Goal: Task Accomplishment & Management: Use online tool/utility

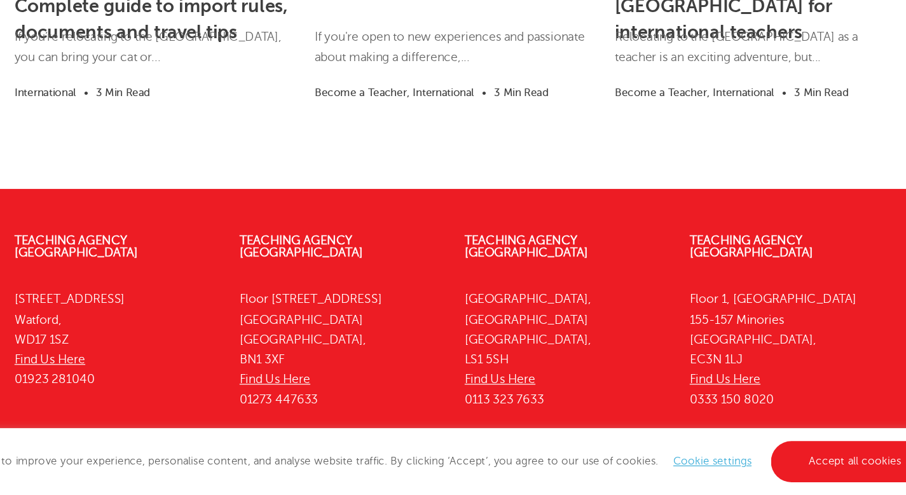
scroll to position [2092, 0]
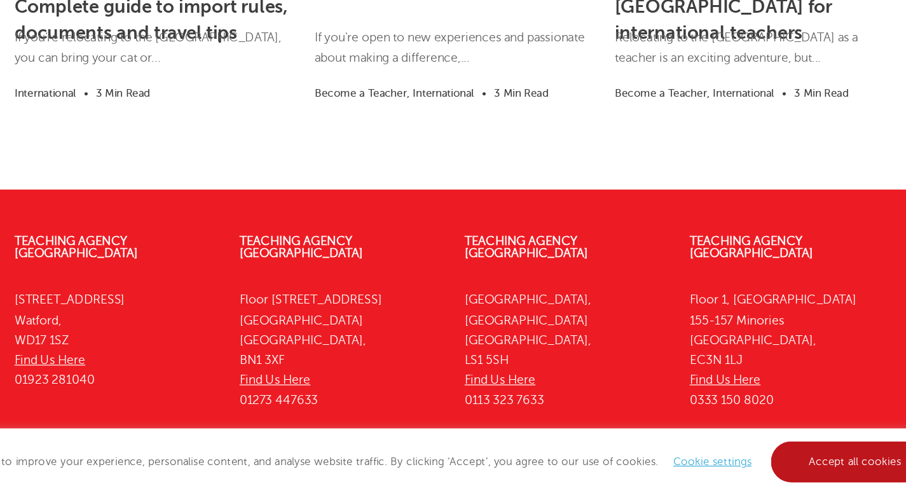
click at [747, 475] on link "Accept all cookies" at bounding box center [789, 467] width 141 height 34
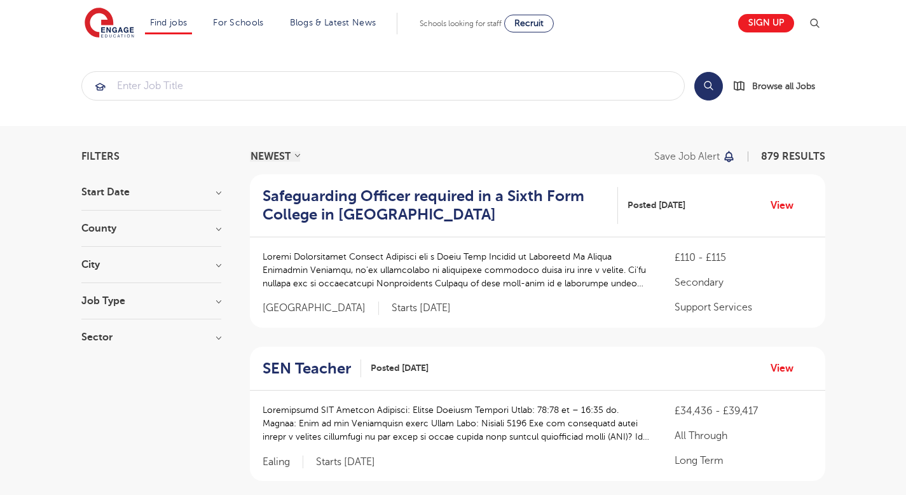
click at [144, 299] on h3 "Job Type" at bounding box center [151, 301] width 140 height 10
click at [137, 346] on div "Sector Long Term 465 Short Term 212 Perm 84 Primary 76 Secondary 34 Show more" at bounding box center [151, 343] width 140 height 23
click at [135, 333] on h3 "Sector" at bounding box center [151, 337] width 140 height 10
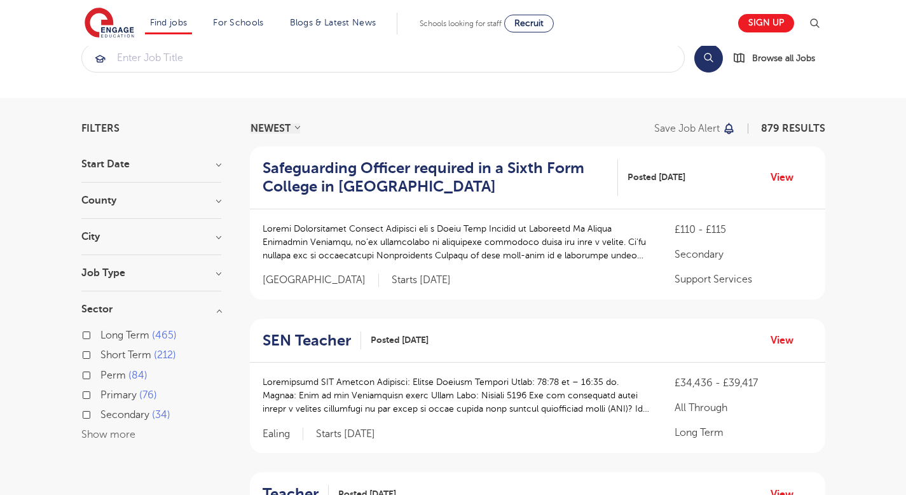
scroll to position [36, 0]
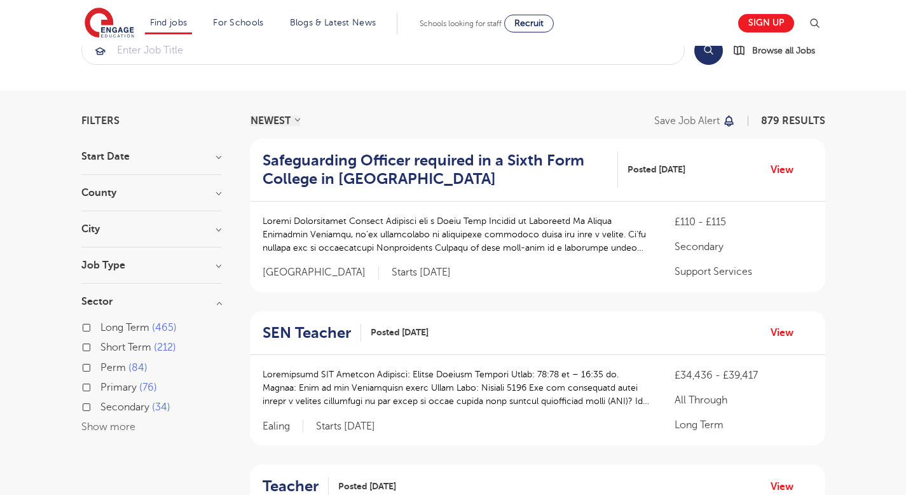
click at [131, 302] on h3 "Sector" at bounding box center [151, 301] width 140 height 10
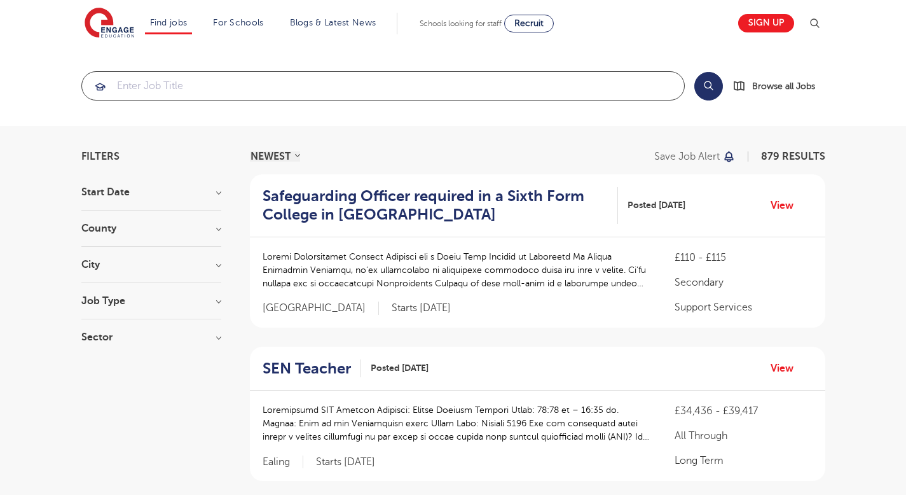
click at [163, 81] on input "search" at bounding box center [383, 86] width 602 height 28
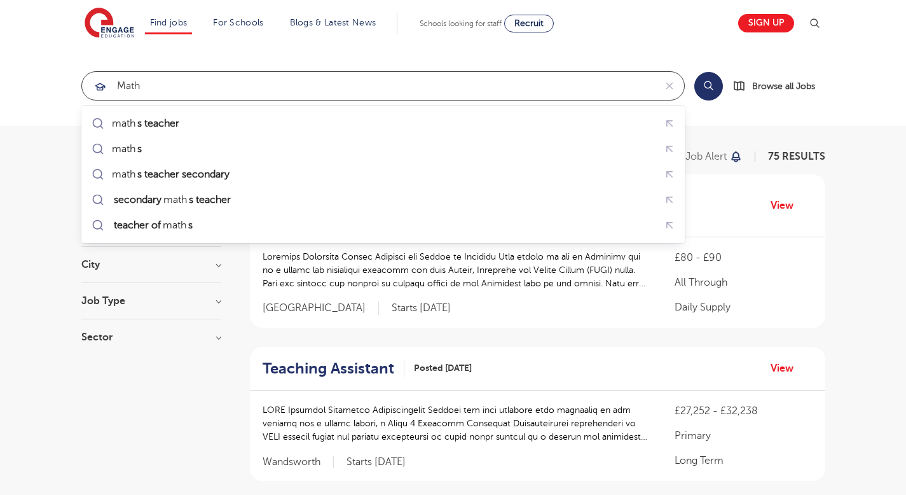
type input "math"
click button "Submit" at bounding box center [0, 0] width 0 height 0
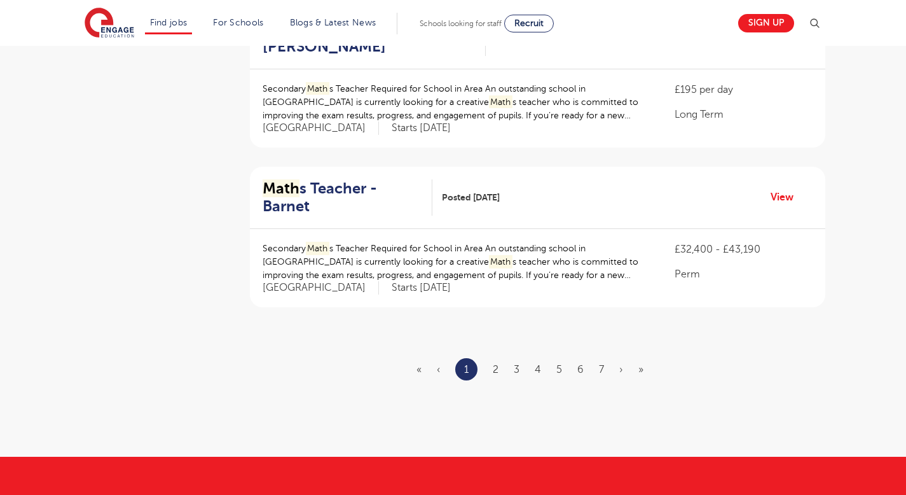
scroll to position [1455, 0]
click at [500, 357] on ul "« ‹ 1 2 3 4 5 6 7 › »" at bounding box center [538, 368] width 242 height 22
click at [497, 363] on link "2" at bounding box center [496, 368] width 6 height 11
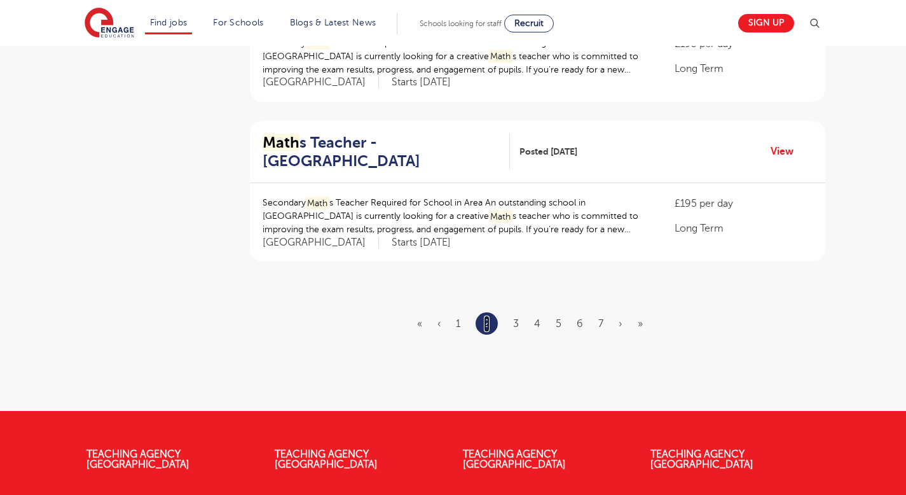
scroll to position [1484, 0]
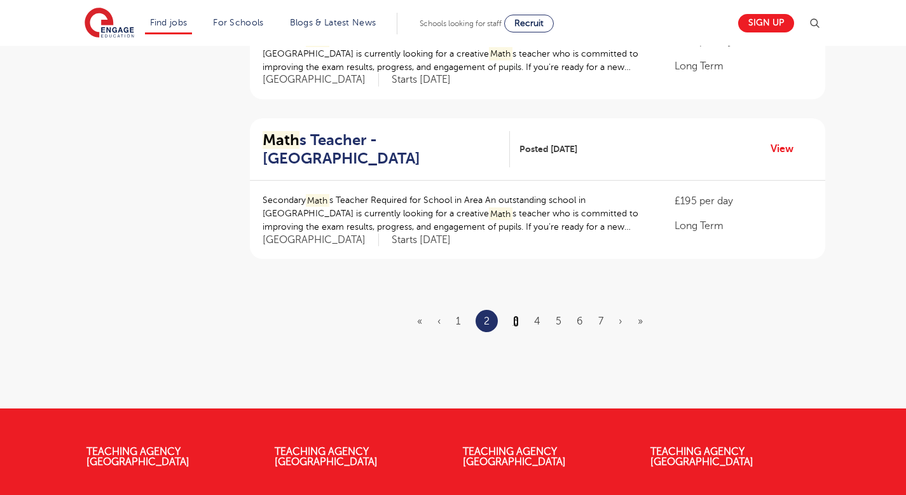
click at [515, 315] on link "3" at bounding box center [516, 320] width 6 height 11
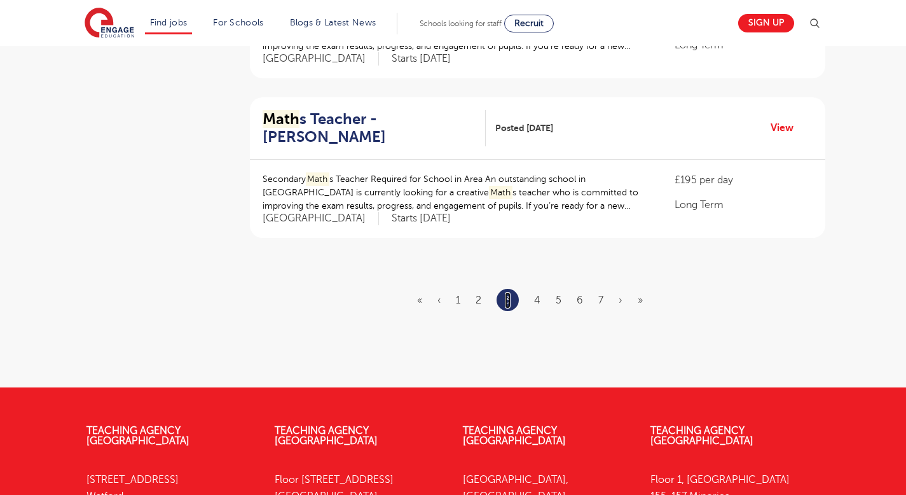
scroll to position [1515, 0]
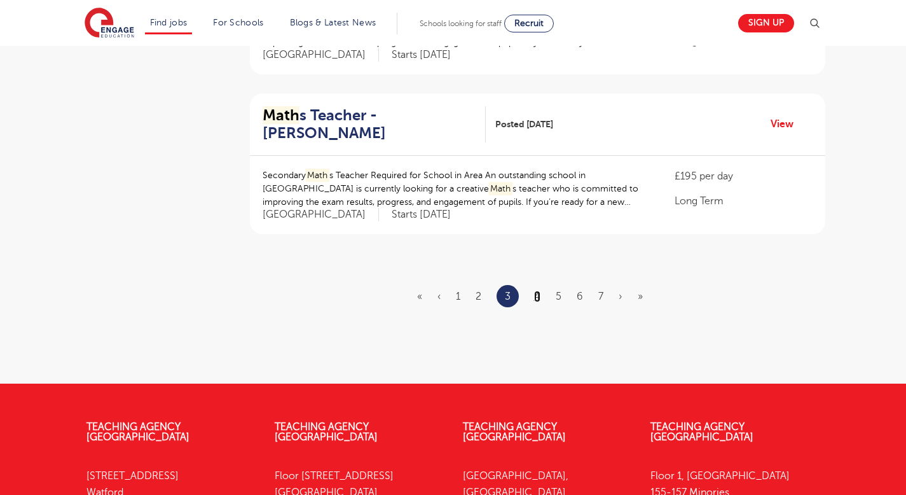
click at [539, 291] on link "4" at bounding box center [537, 296] width 6 height 11
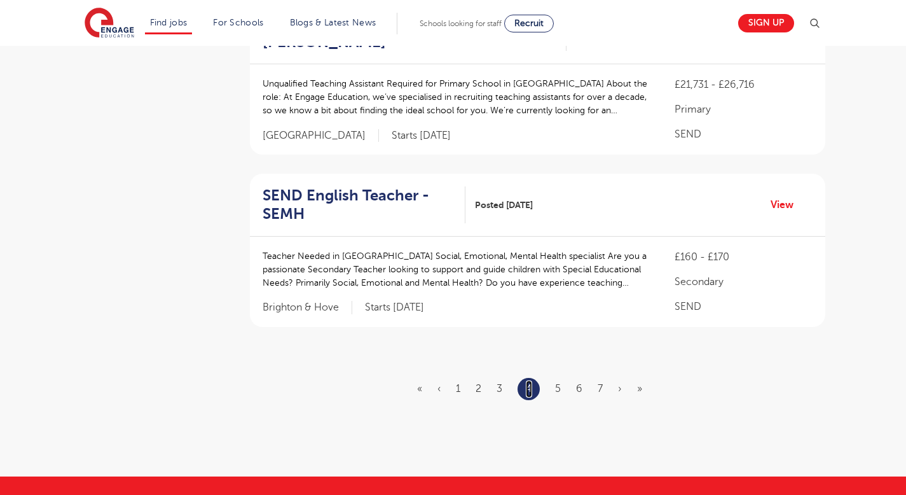
scroll to position [1455, 0]
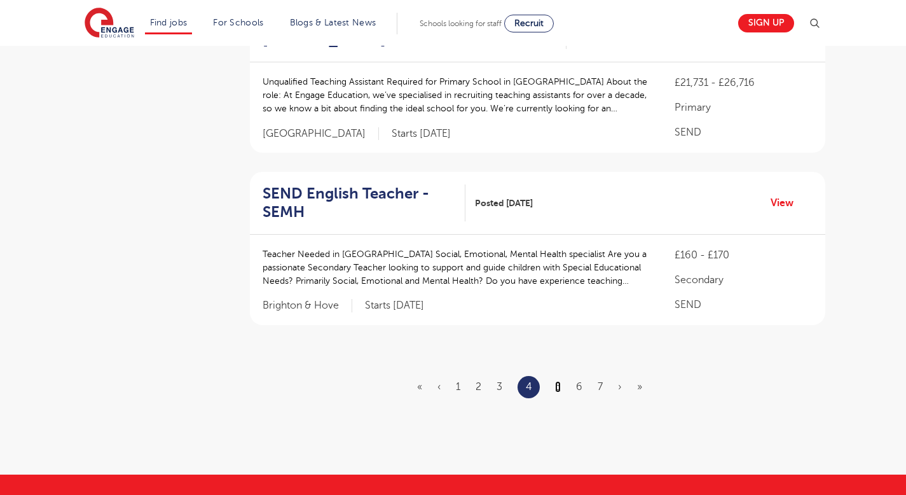
click at [557, 381] on link "5" at bounding box center [558, 386] width 6 height 11
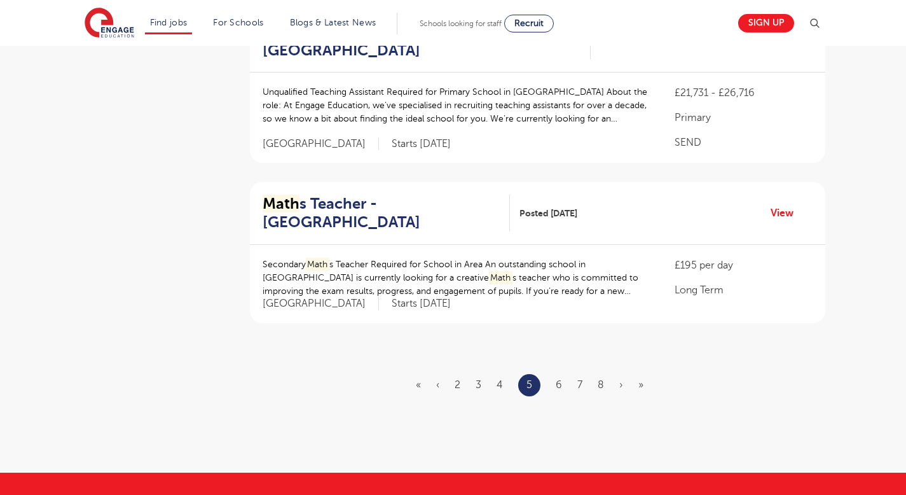
scroll to position [1474, 0]
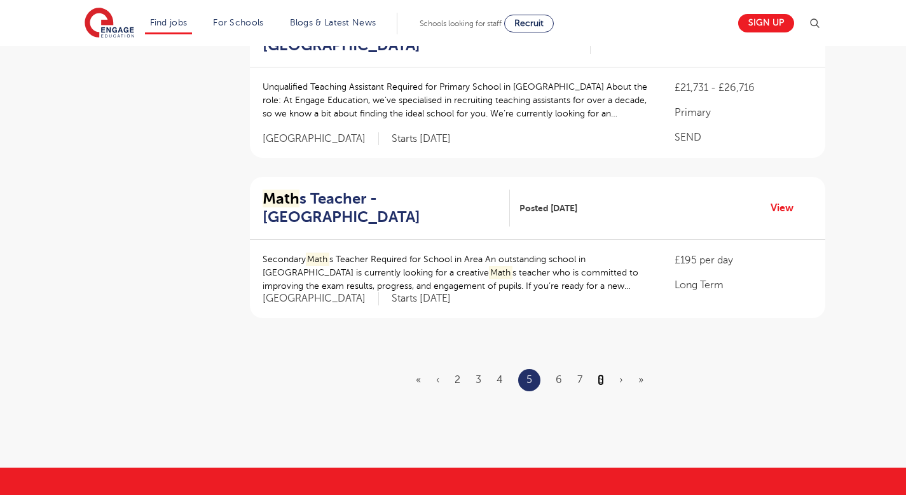
click at [600, 374] on link "8" at bounding box center [601, 379] width 6 height 11
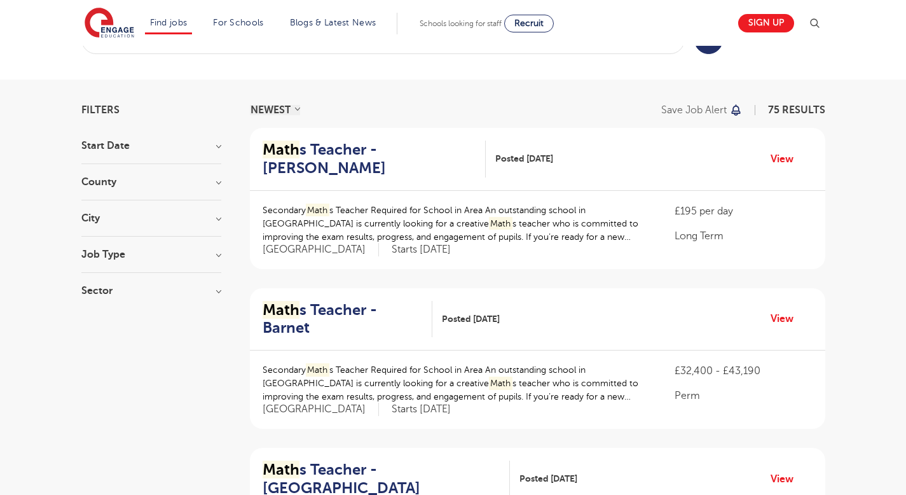
scroll to position [40, 0]
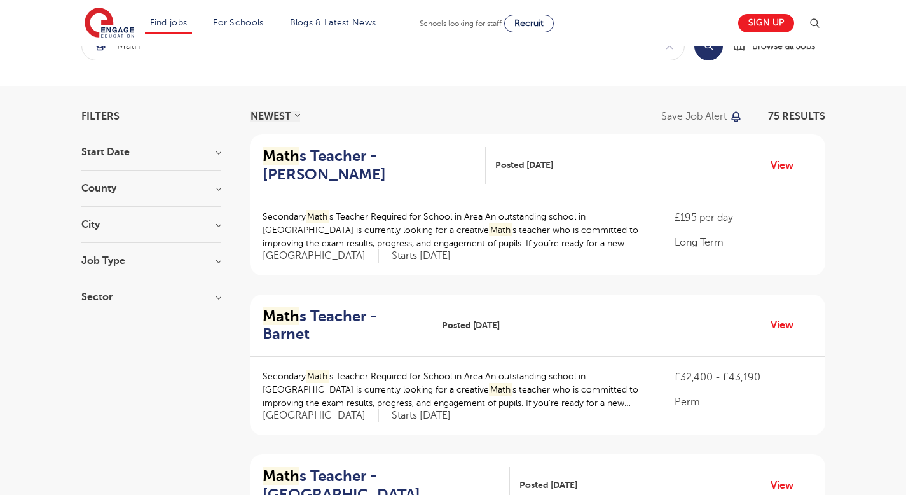
click at [187, 230] on div "City [GEOGRAPHIC_DATA] 12 Barnet 11 [PERSON_NAME] 11 [GEOGRAPHIC_DATA] 11 Redbr…" at bounding box center [151, 231] width 140 height 24
click at [211, 228] on h3 "City" at bounding box center [151, 224] width 140 height 10
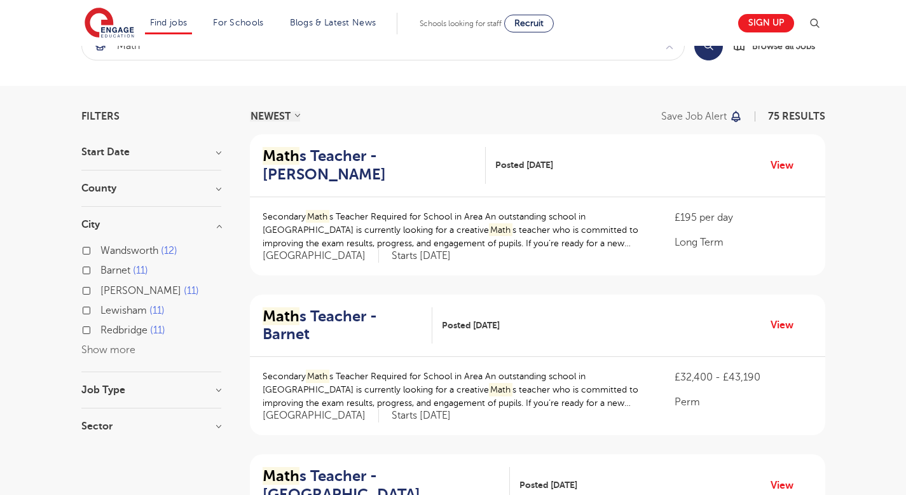
click at [208, 195] on div "County [GEOGRAPHIC_DATA] 55 [GEOGRAPHIC_DATA] 10 [GEOGRAPHIC_DATA] 5 Slough 2 B…" at bounding box center [151, 195] width 140 height 24
click at [215, 195] on div "County [GEOGRAPHIC_DATA] 55 [GEOGRAPHIC_DATA] 10 [GEOGRAPHIC_DATA] 5 Slough 2 B…" at bounding box center [151, 195] width 140 height 24
click at [220, 188] on h3 "County" at bounding box center [151, 188] width 140 height 10
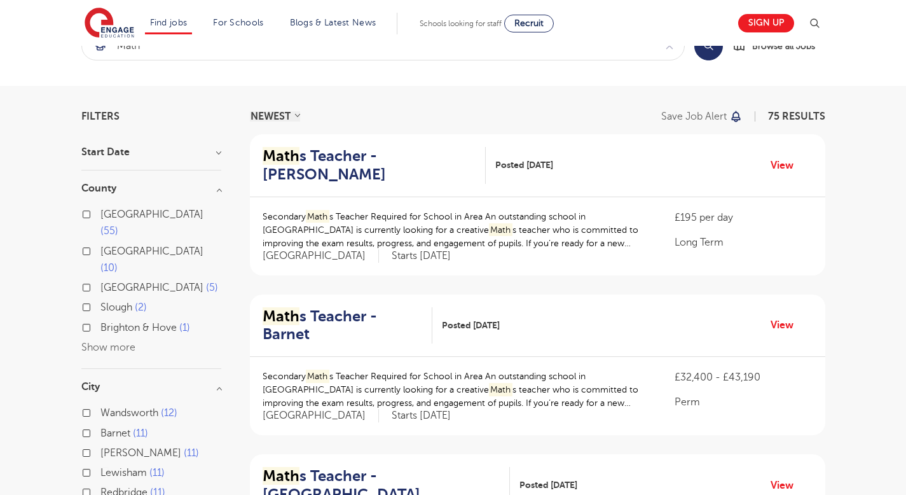
click at [101, 243] on label "[GEOGRAPHIC_DATA] 10" at bounding box center [161, 260] width 121 height 34
click at [101, 246] on input "[GEOGRAPHIC_DATA] 10" at bounding box center [105, 250] width 8 height 8
checkbox input "true"
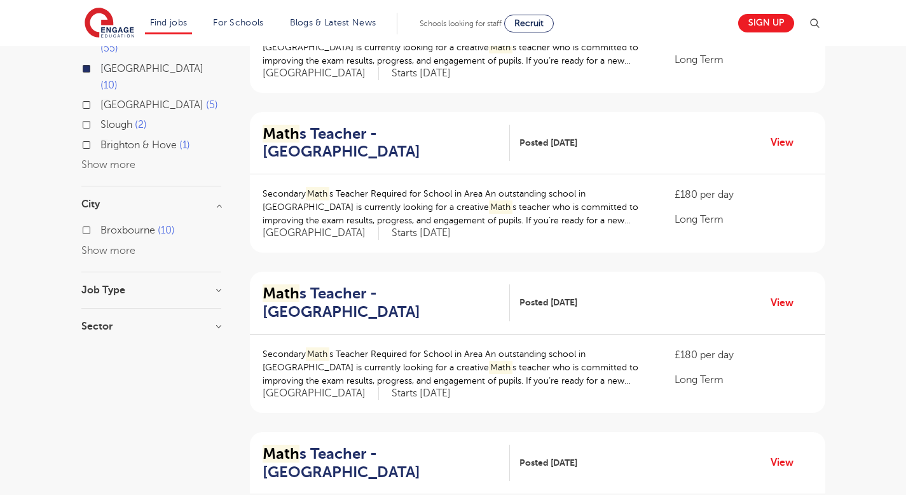
scroll to position [223, 0]
click at [107, 284] on h3 "Job Type" at bounding box center [151, 289] width 140 height 10
click at [118, 333] on div "Sector Long Term 10 Show more" at bounding box center [151, 344] width 140 height 23
click at [118, 333] on h3 "Sector" at bounding box center [151, 338] width 140 height 10
click at [101, 356] on label "Long Term 10" at bounding box center [135, 364] width 69 height 17
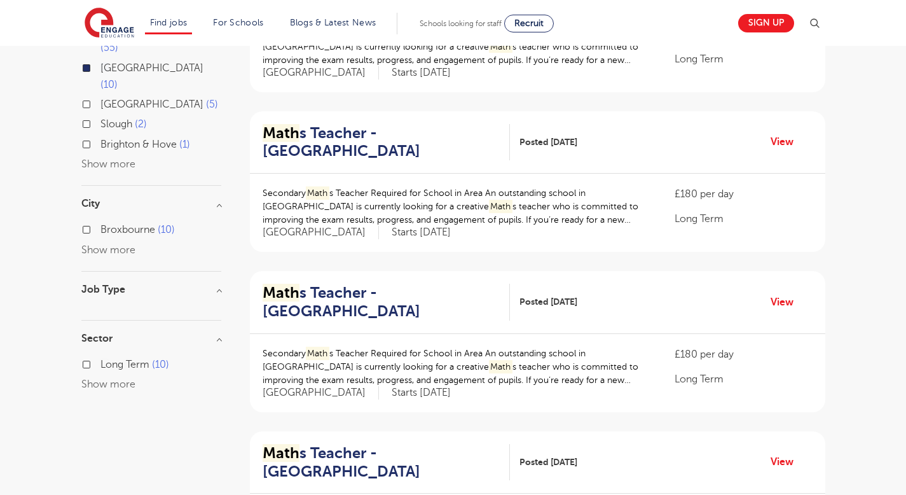
click at [101, 359] on input "Long Term 10" at bounding box center [105, 363] width 8 height 8
checkbox input "true"
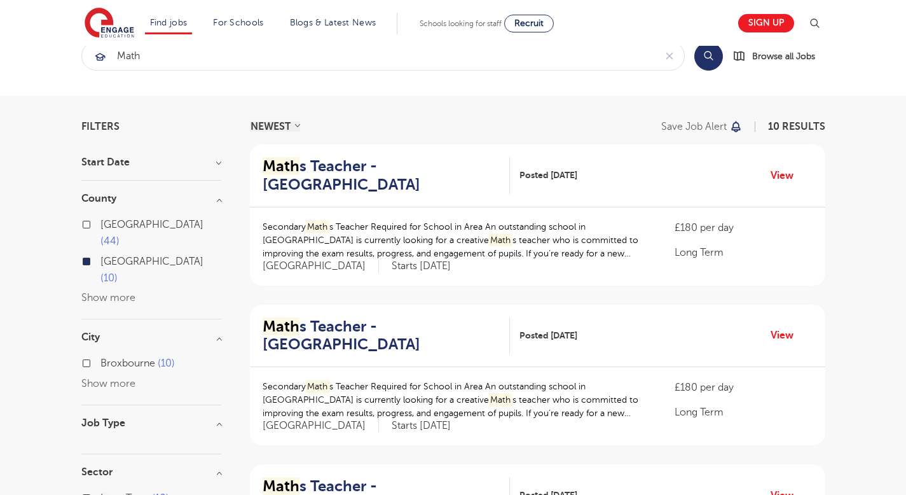
scroll to position [13, 0]
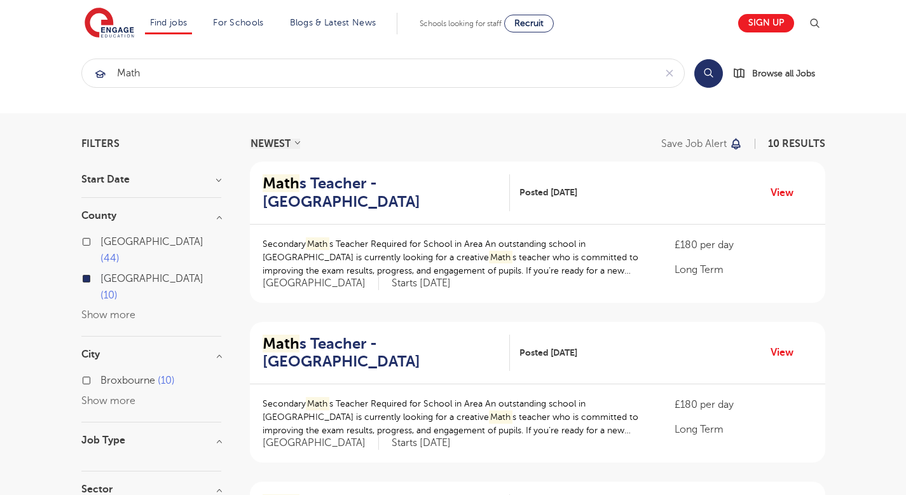
click at [101, 270] on label "[GEOGRAPHIC_DATA] 10" at bounding box center [161, 287] width 121 height 34
click at [101, 273] on input "[GEOGRAPHIC_DATA] 10" at bounding box center [105, 277] width 8 height 8
checkbox input "false"
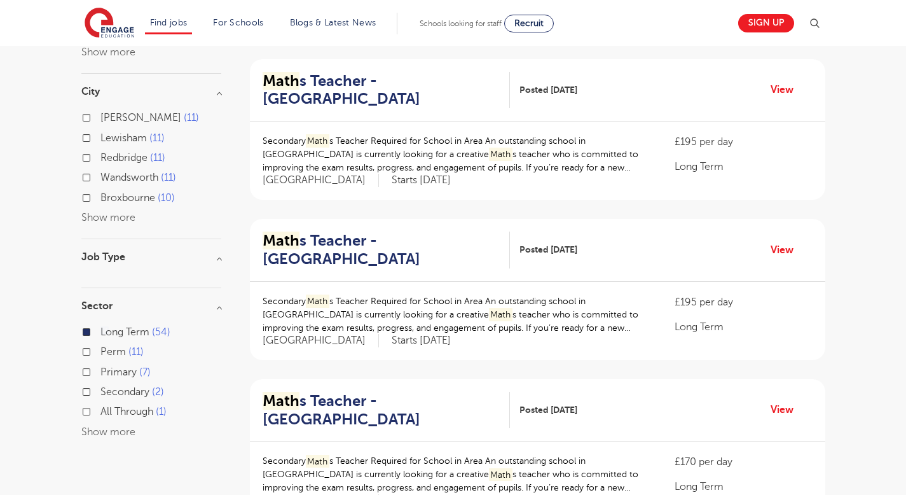
scroll to position [277, 0]
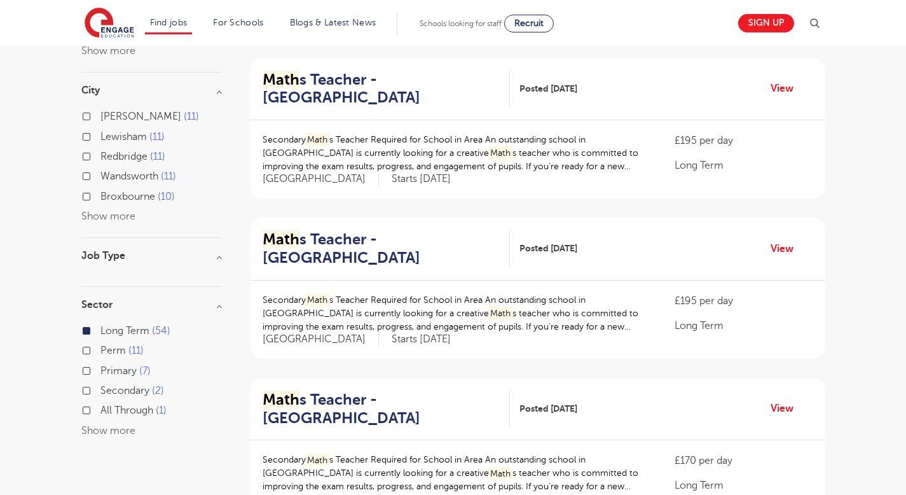
click at [101, 342] on label "Perm 11" at bounding box center [122, 350] width 43 height 17
click at [101, 345] on input "Perm 11" at bounding box center [105, 349] width 8 height 8
checkbox input "true"
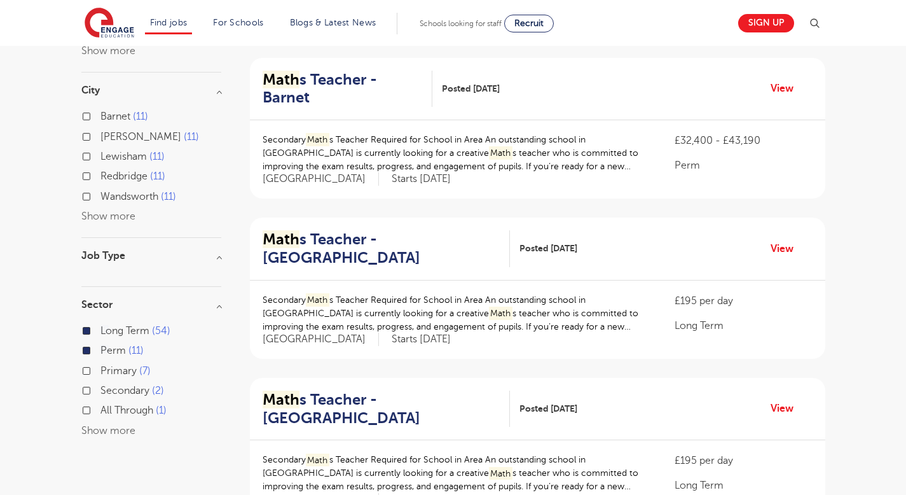
click at [101, 322] on label "Long Term 54" at bounding box center [136, 330] width 70 height 17
click at [101, 325] on input "Long Term 54" at bounding box center [105, 329] width 8 height 8
checkbox input "false"
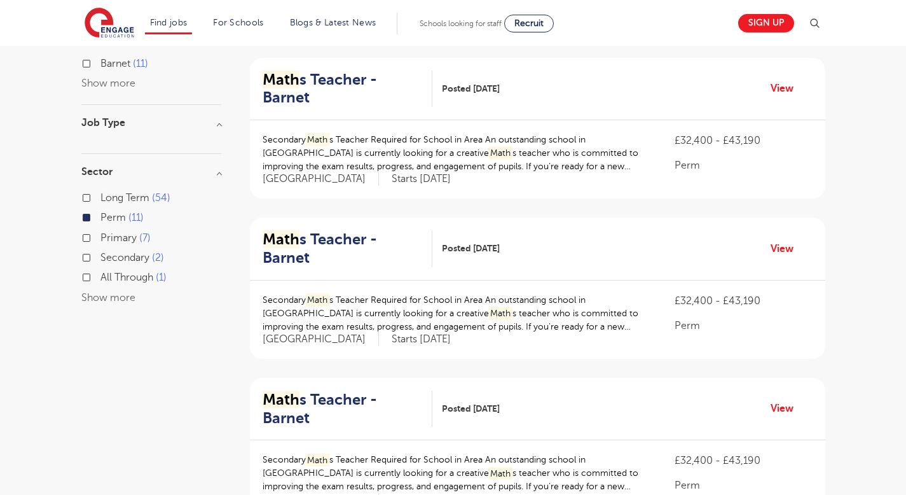
click at [101, 259] on label "Secondary 2" at bounding box center [133, 257] width 64 height 17
click at [101, 259] on input "Secondary 2" at bounding box center [105, 256] width 8 height 8
checkbox input "true"
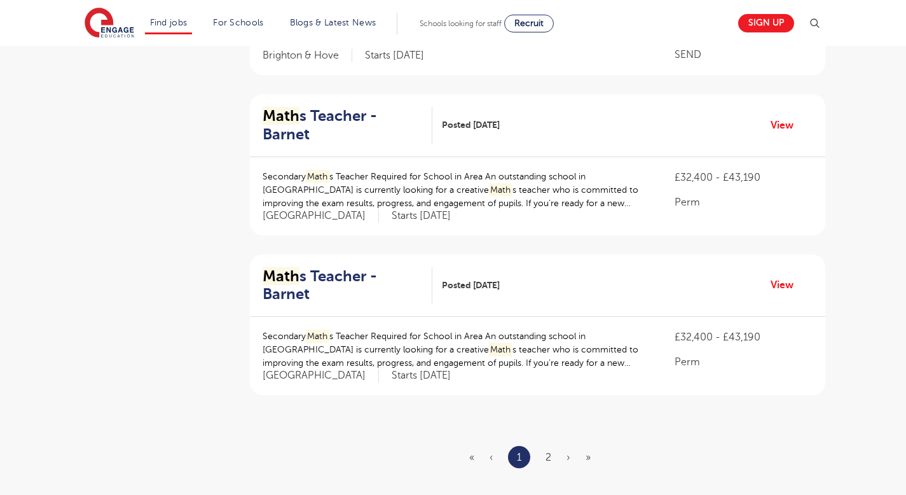
scroll to position [1367, 0]
